Goal: Information Seeking & Learning: Learn about a topic

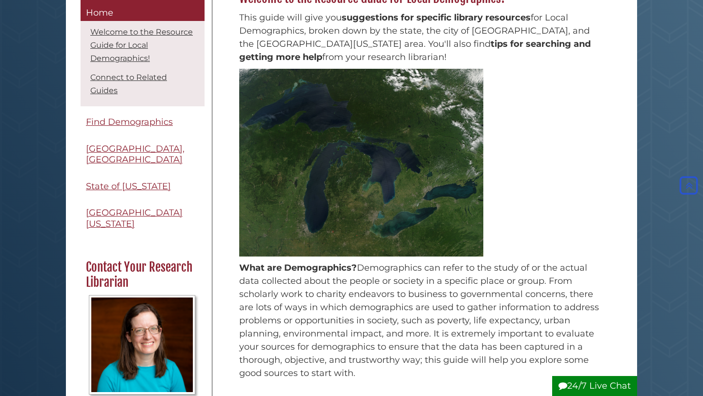
scroll to position [165, 0]
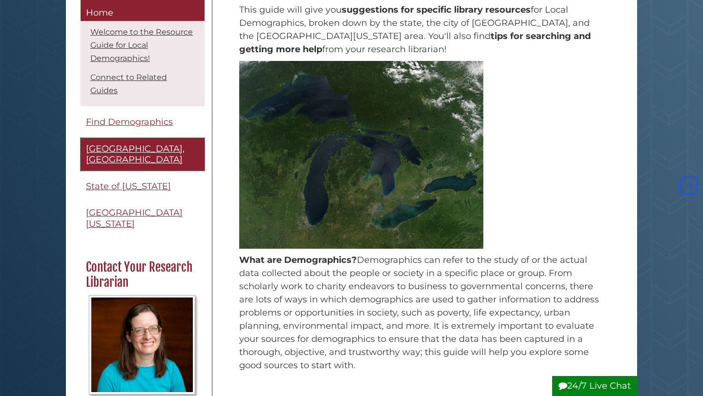
click at [143, 144] on span "[GEOGRAPHIC_DATA], [GEOGRAPHIC_DATA]" at bounding box center [135, 155] width 99 height 22
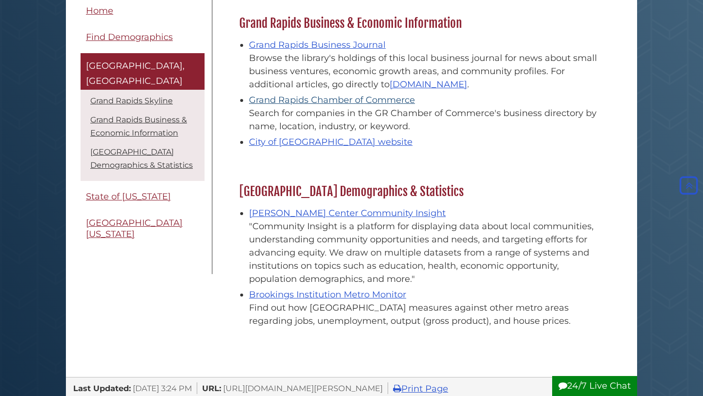
scroll to position [345, 0]
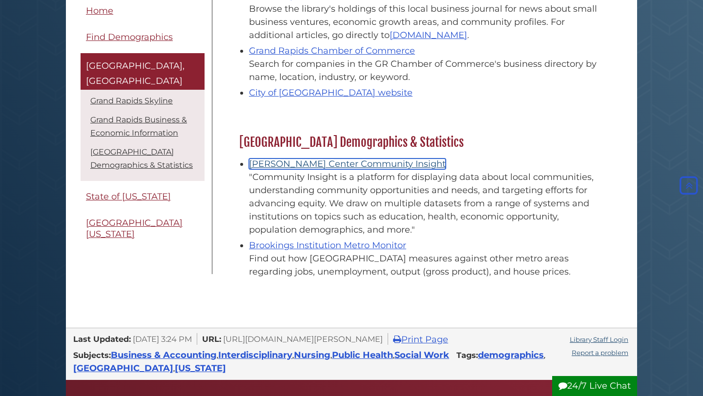
click at [355, 166] on link "Johnson Center Community Insight" at bounding box center [347, 164] width 197 height 11
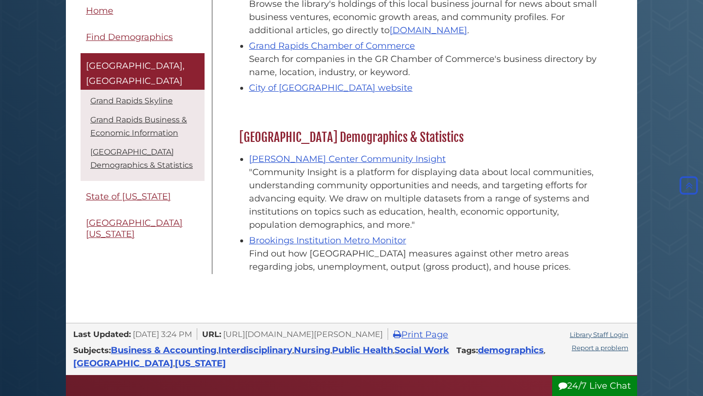
scroll to position [350, 0]
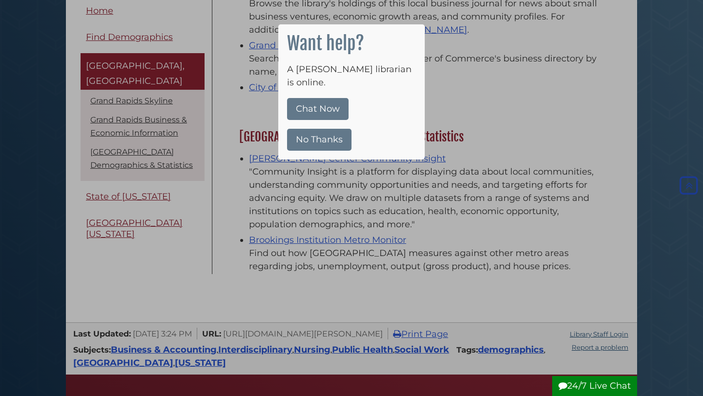
click at [318, 129] on button "No Thanks" at bounding box center [319, 140] width 64 height 22
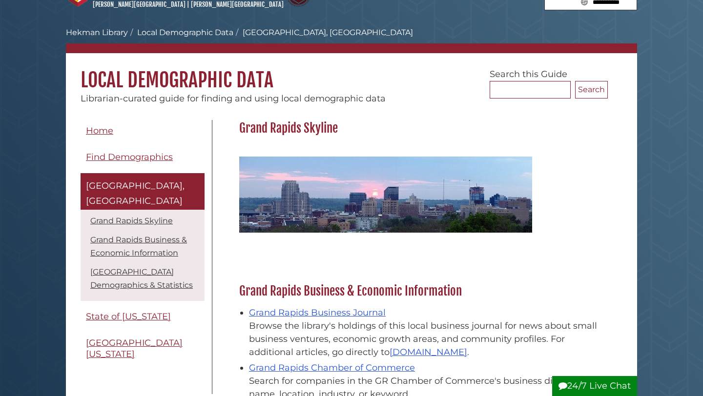
scroll to position [25, 0]
